Goal: Check status: Check status

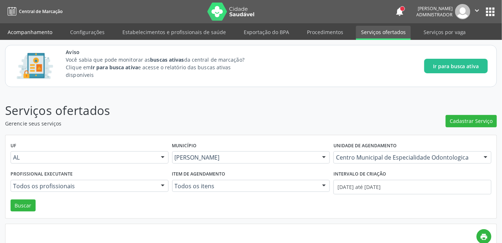
click at [30, 34] on link "Acompanhamento" at bounding box center [30, 32] width 55 height 13
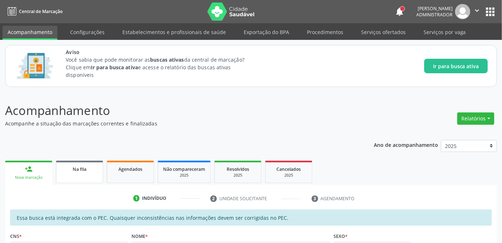
click at [79, 169] on span "Na fila" at bounding box center [80, 169] width 14 height 6
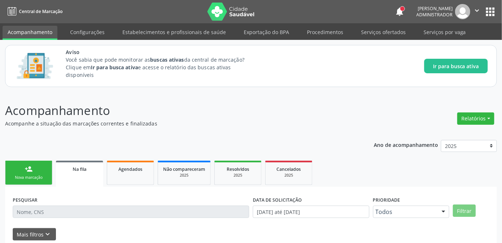
scroll to position [55, 0]
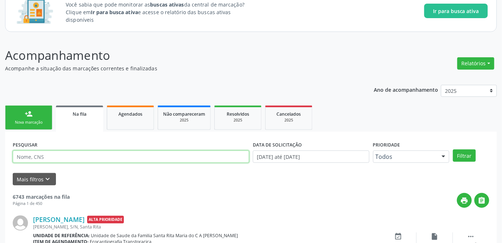
click at [87, 158] on input "text" at bounding box center [131, 157] width 236 height 12
type input "[PERSON_NAME]"
click at [453, 150] on button "Filtrar" at bounding box center [464, 156] width 23 height 12
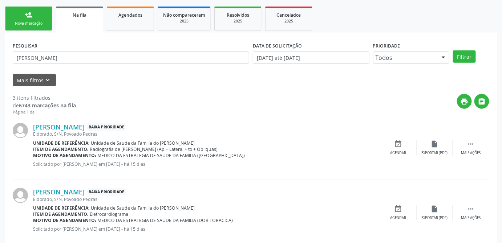
scroll to position [187, 0]
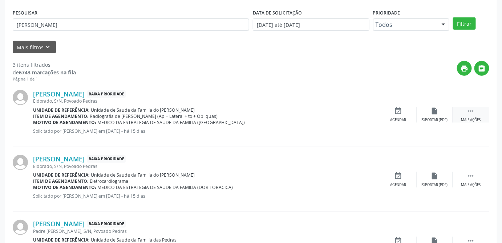
click at [478, 114] on div " Mais ações" at bounding box center [471, 115] width 36 height 16
click at [327, 114] on div "insert_drive_file Exportar (PDF)" at bounding box center [326, 115] width 36 height 16
click at [435, 112] on icon "edit" at bounding box center [435, 111] width 8 height 8
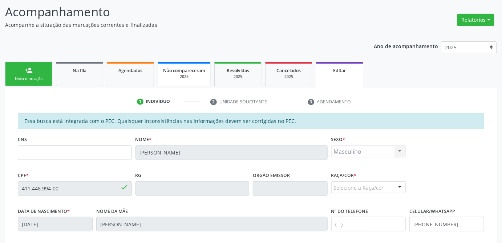
scroll to position [165, 0]
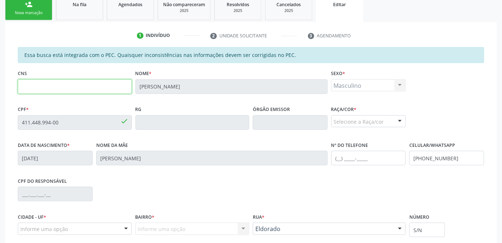
click at [78, 86] on input "text" at bounding box center [75, 87] width 114 height 15
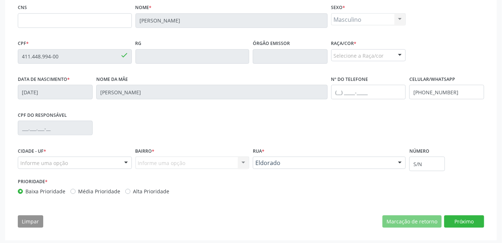
click at [73, 162] on div "Informe uma opção" at bounding box center [75, 163] width 114 height 12
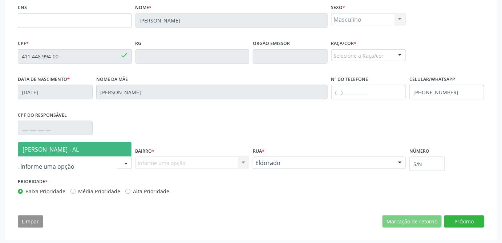
click at [76, 149] on span "[PERSON_NAME] - AL" at bounding box center [51, 150] width 56 height 8
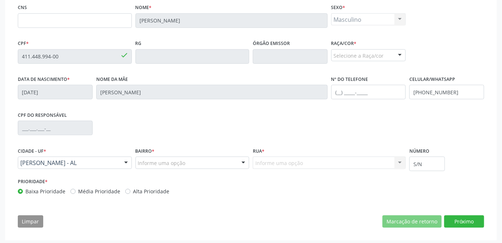
click at [298, 206] on div "Essa busca está integrada com o PEC. Quaisquer inconsistências nas informações …" at bounding box center [251, 107] width 476 height 252
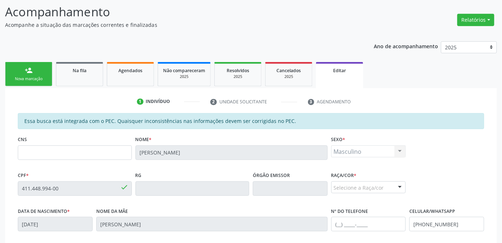
scroll to position [66, 0]
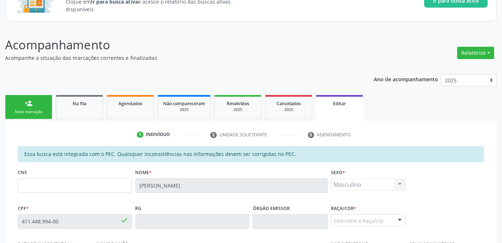
click at [224, 69] on div "Ano de acompanhamento 2025 person_add Nova marcação Na fila Agendados Não compa…" at bounding box center [251, 237] width 492 height 337
click at [317, 64] on div "Acompanhamento Acompanhe a situação das marcações correntes e finalizadas Relat…" at bounding box center [251, 221] width 492 height 370
click at [263, 71] on div "Ano de acompanhamento 2025 person_add Nova marcação Na fila Agendados Não compa…" at bounding box center [251, 237] width 492 height 337
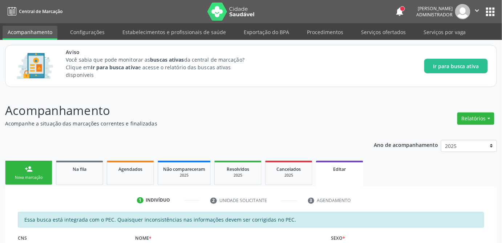
click at [490, 9] on button "apps" at bounding box center [490, 11] width 13 height 13
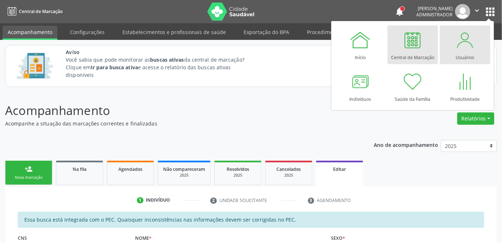
click at [461, 43] on div at bounding box center [465, 40] width 22 height 22
